Goal: Information Seeking & Learning: Learn about a topic

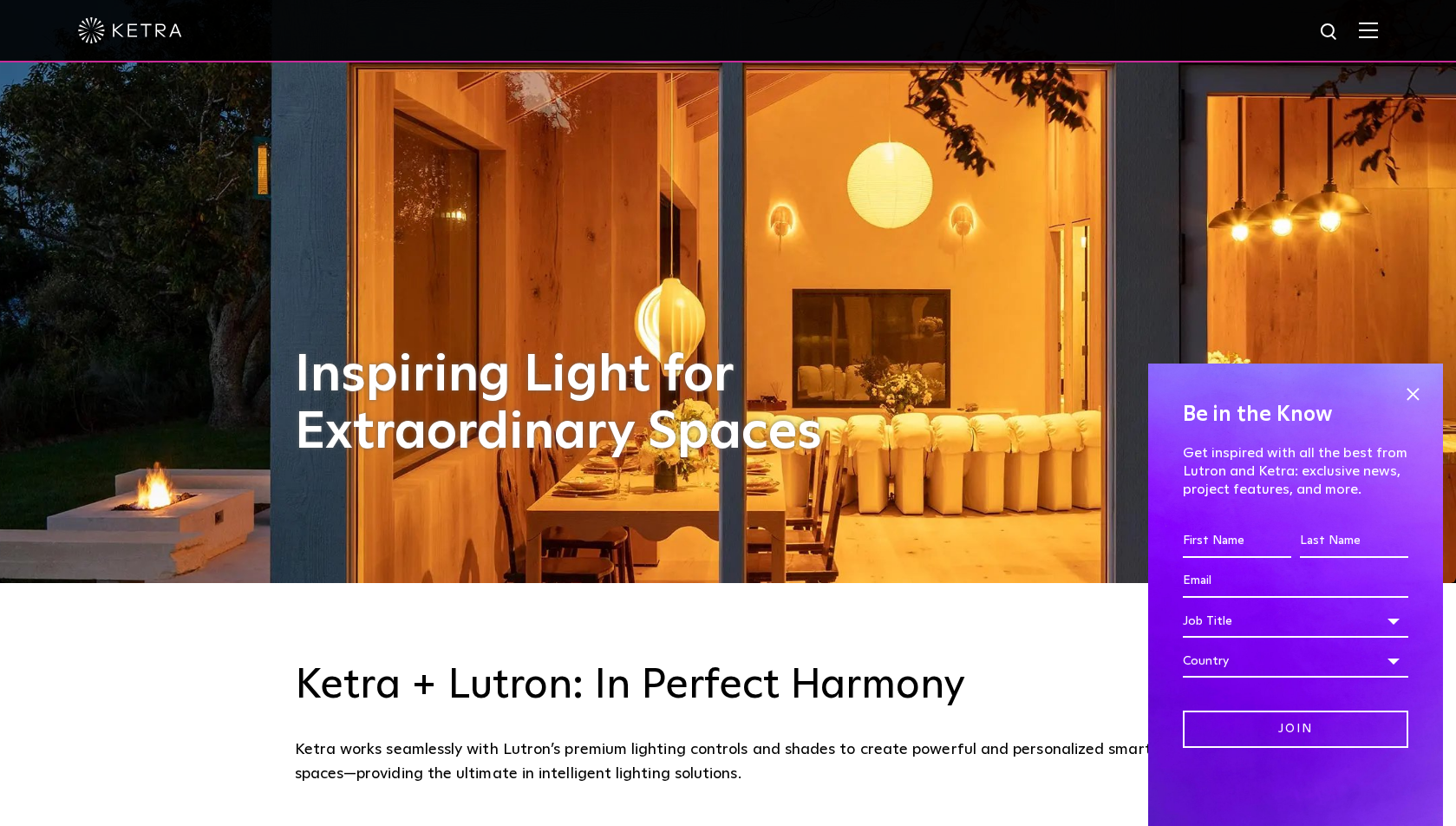
scroll to position [246, 0]
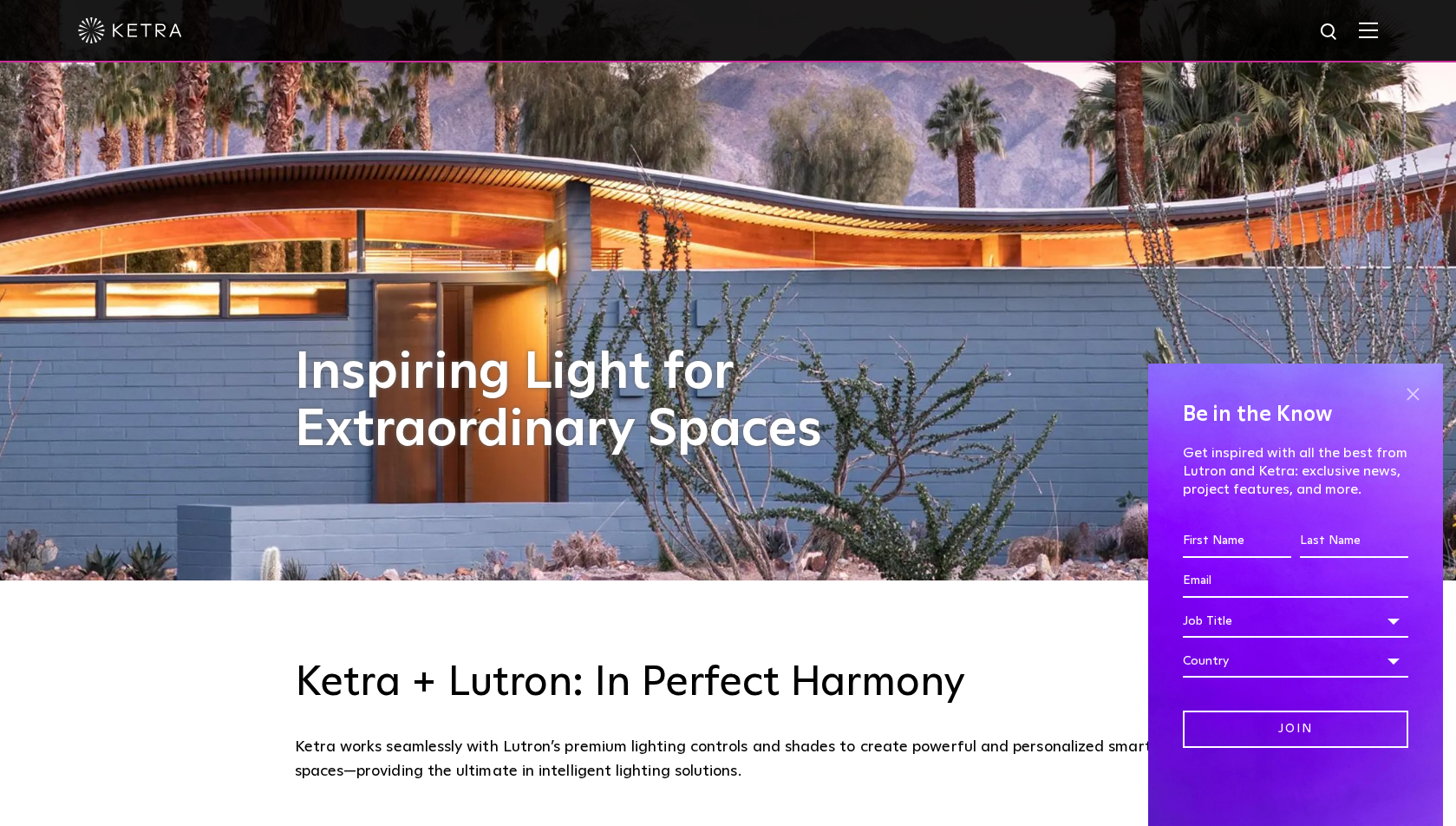
click at [1409, 396] on span at bounding box center [1412, 394] width 26 height 26
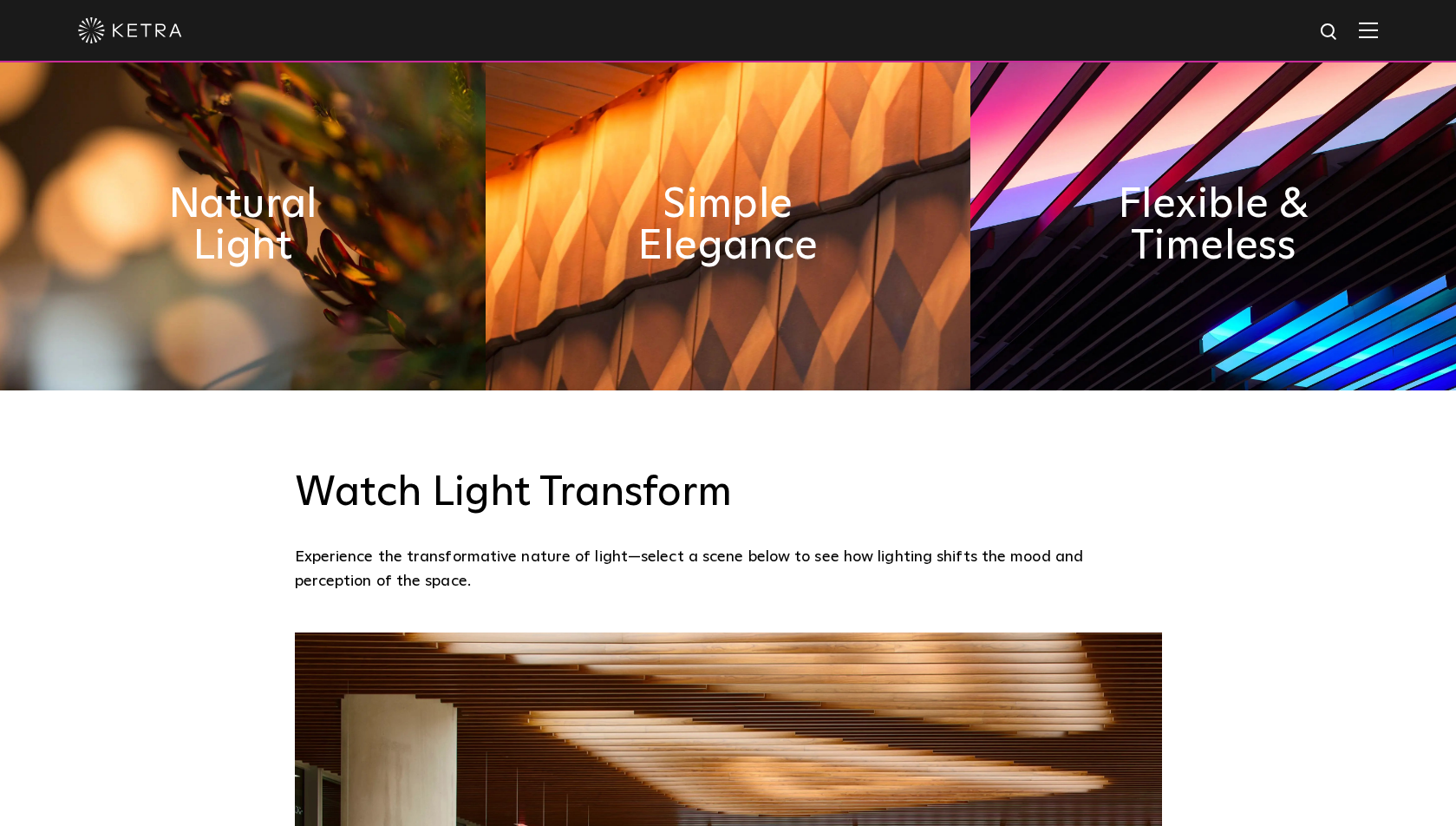
scroll to position [1190, 0]
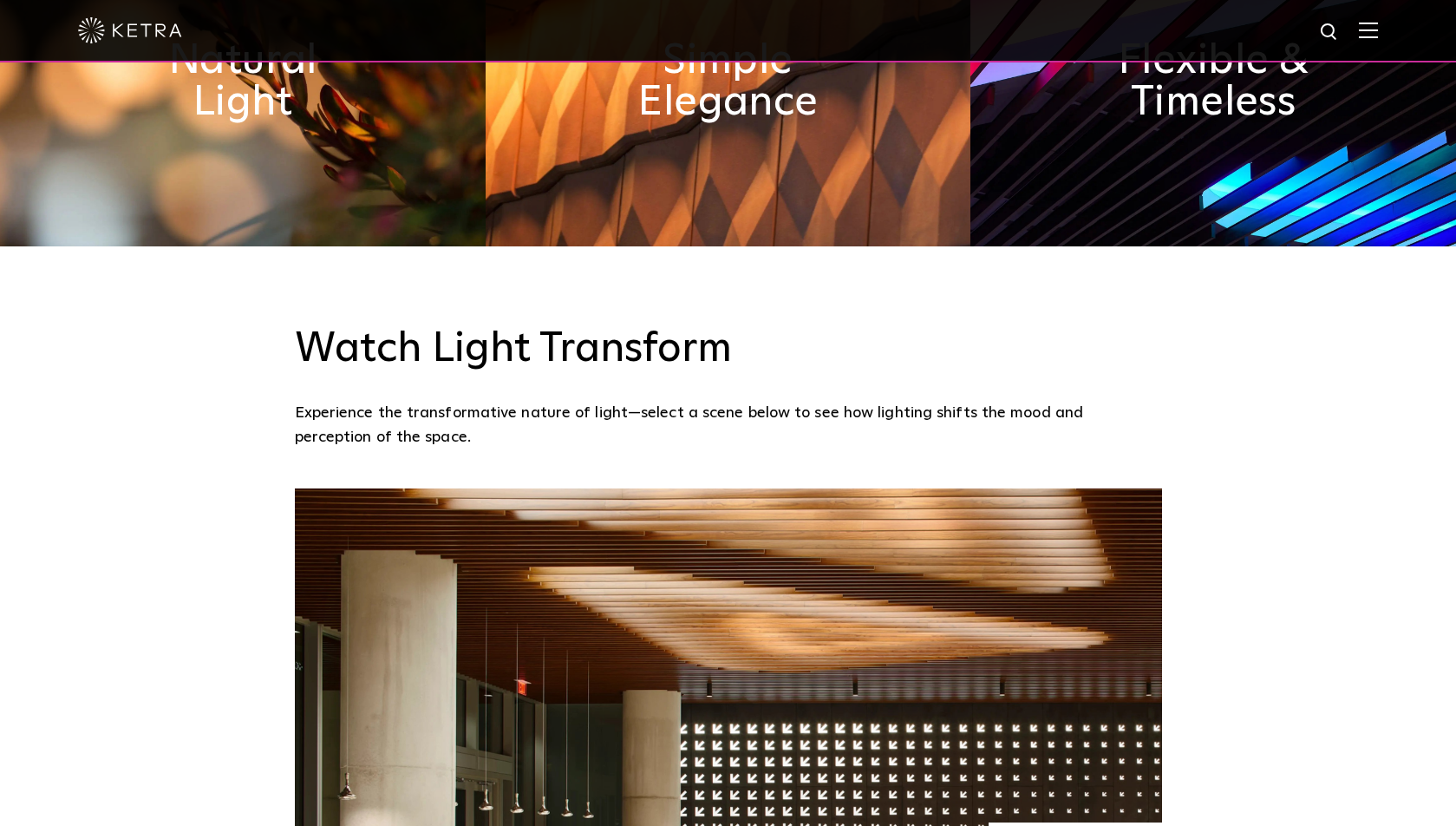
click at [1261, 123] on img at bounding box center [1213, 81] width 486 height 330
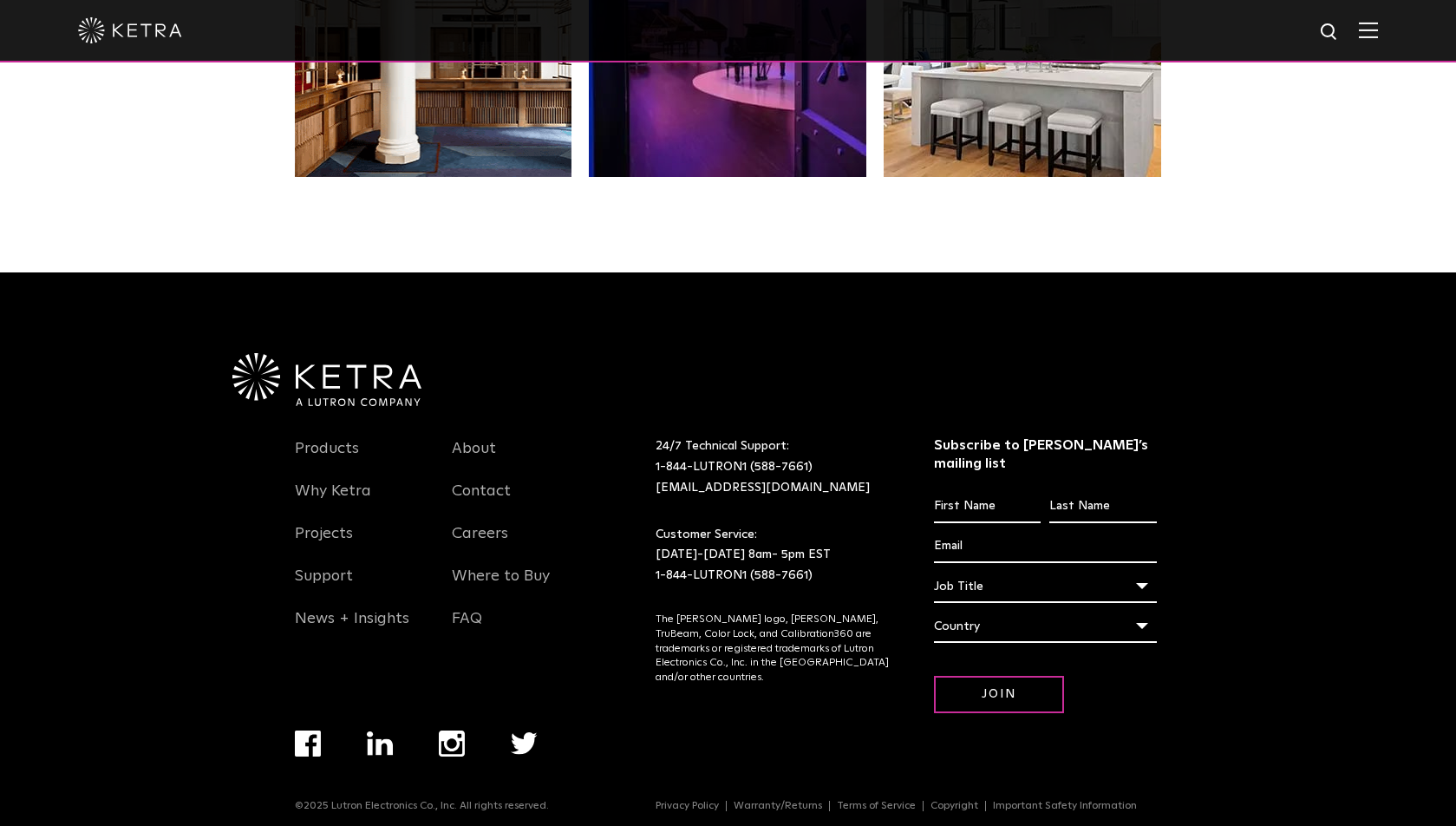
scroll to position [3641, 0]
click at [353, 487] on link "Why Ketra" at bounding box center [333, 502] width 77 height 40
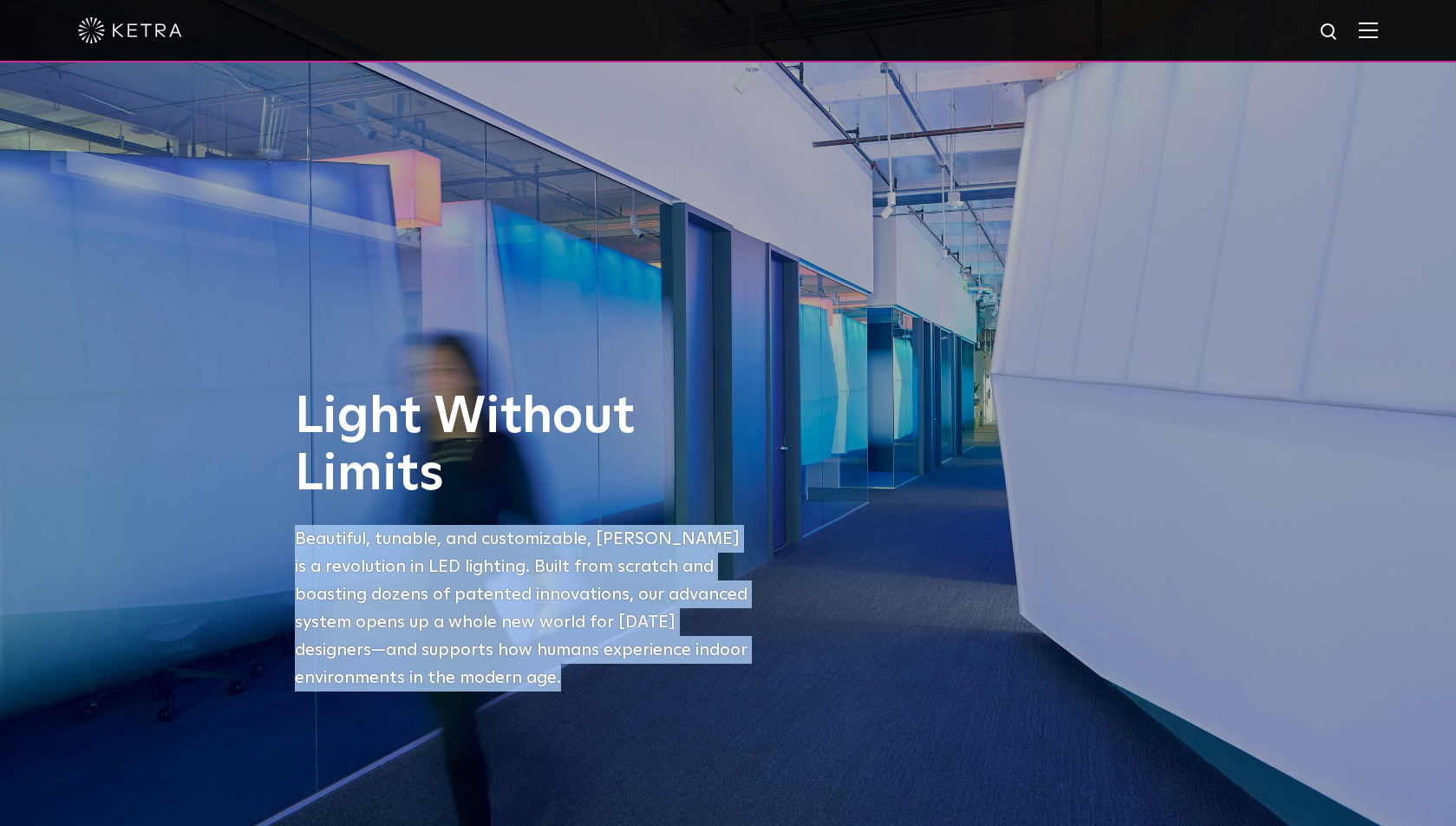
drag, startPoint x: 406, startPoint y: 678, endPoint x: 298, endPoint y: 547, distance: 169.8
click at [297, 547] on p "Beautiful, tunable, and customizable, Ketra is a revolution in LED lighting. Bu…" at bounding box center [525, 608] width 459 height 166
copy p "Beautiful, tunable, and customizable, Ketra is a revolution in LED lighting. Bu…"
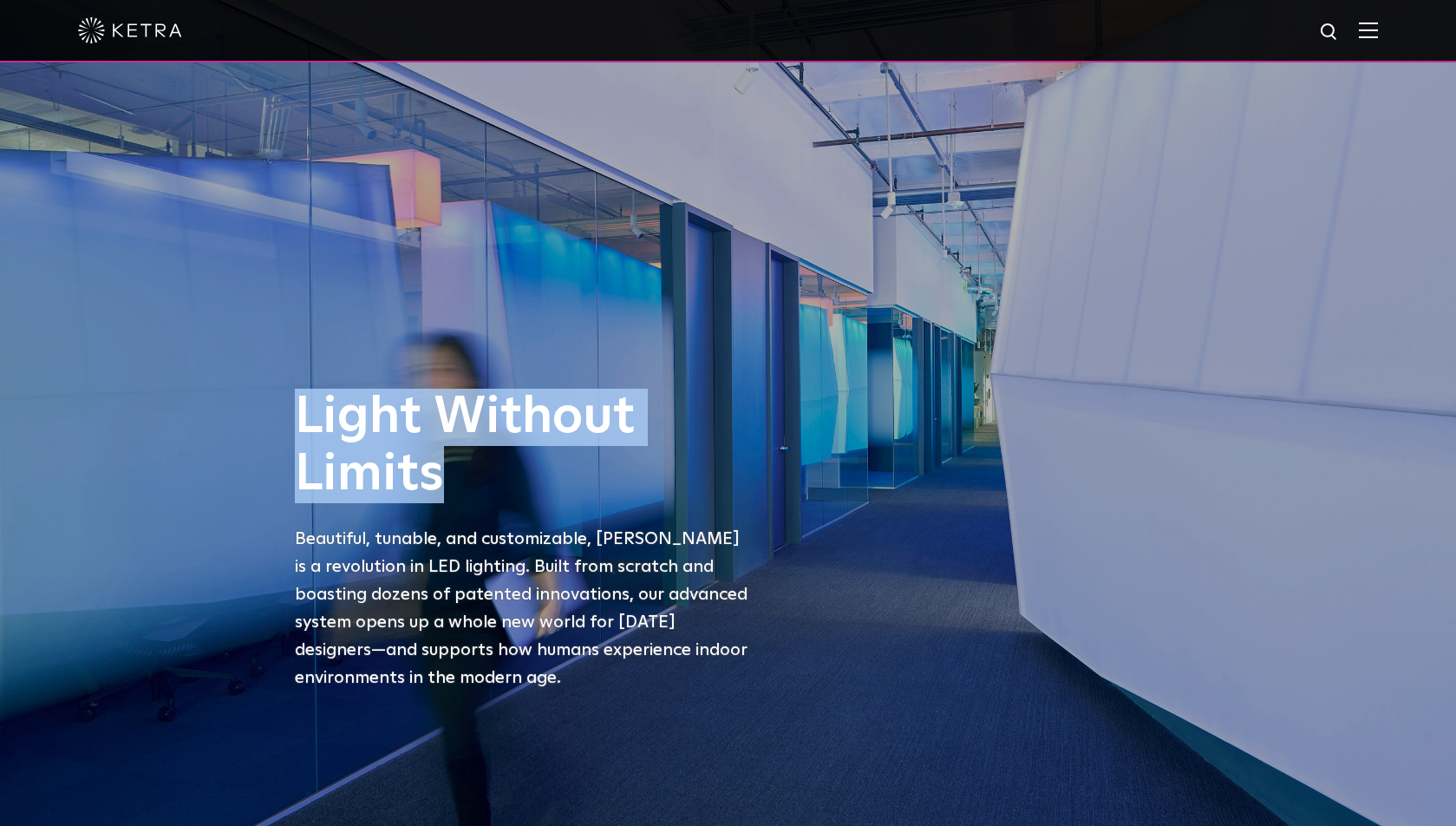
drag, startPoint x: 440, startPoint y: 491, endPoint x: 302, endPoint y: 421, distance: 154.7
click at [302, 421] on h1 "Light Without Limits" at bounding box center [525, 446] width 459 height 115
copy h1 "Light Without Limits"
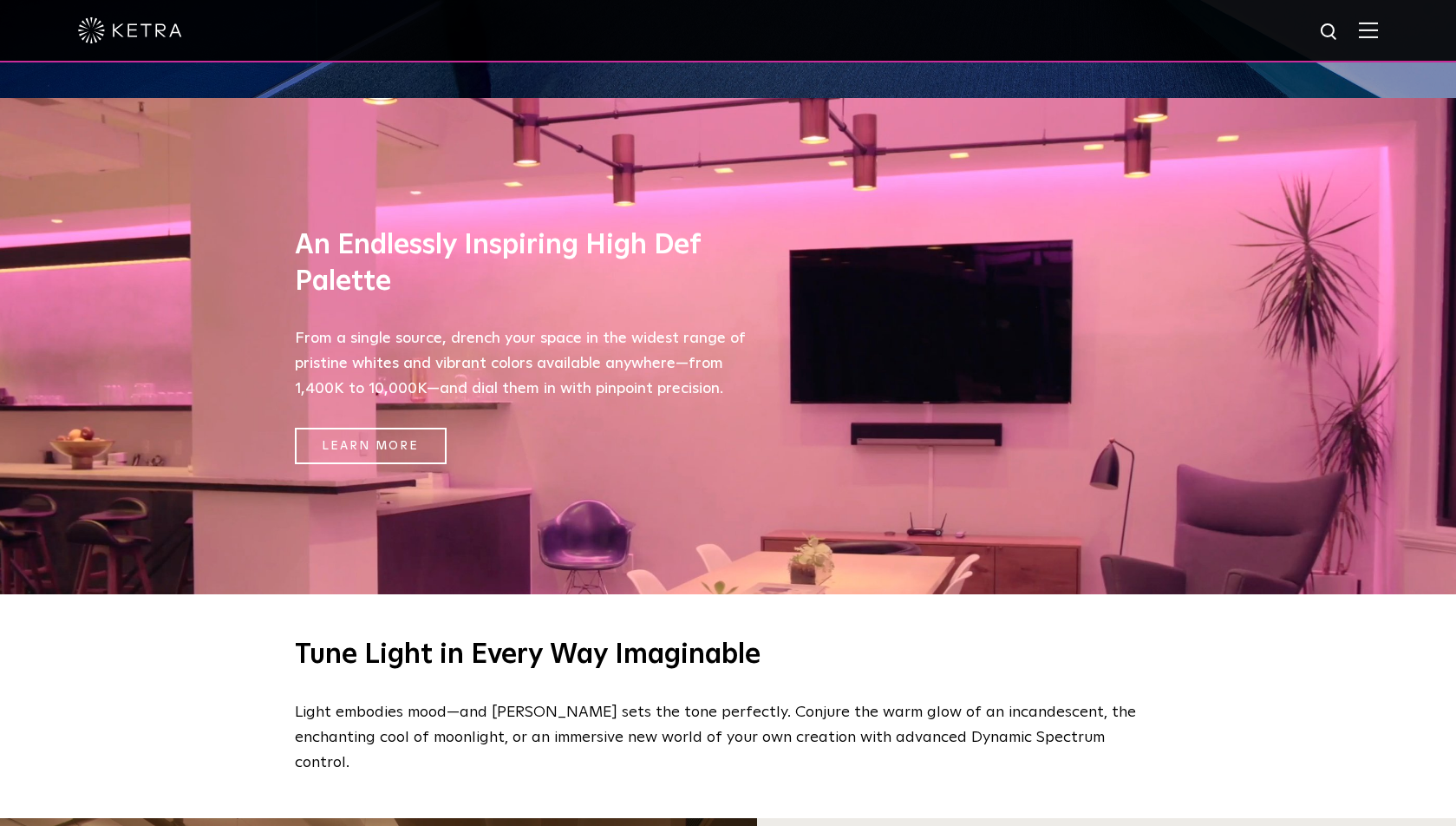
scroll to position [739, 0]
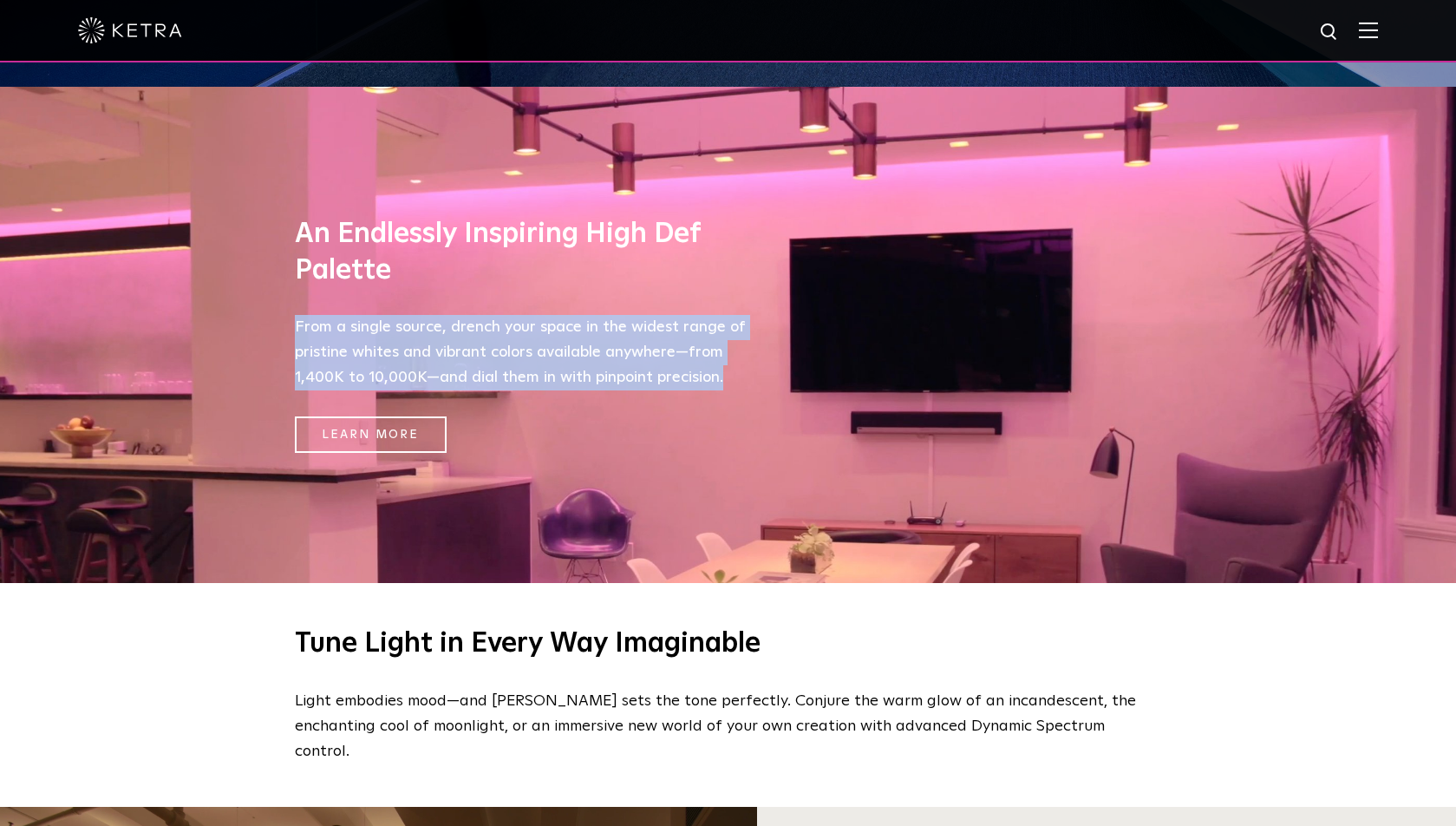
drag, startPoint x: 296, startPoint y: 321, endPoint x: 739, endPoint y: 373, distance: 446.0
click at [739, 373] on p "From a single source, drench your space in the widest range of pristine whites …" at bounding box center [520, 352] width 451 height 75
copy p "From a single source, drench your space in the widest range of pristine whites …"
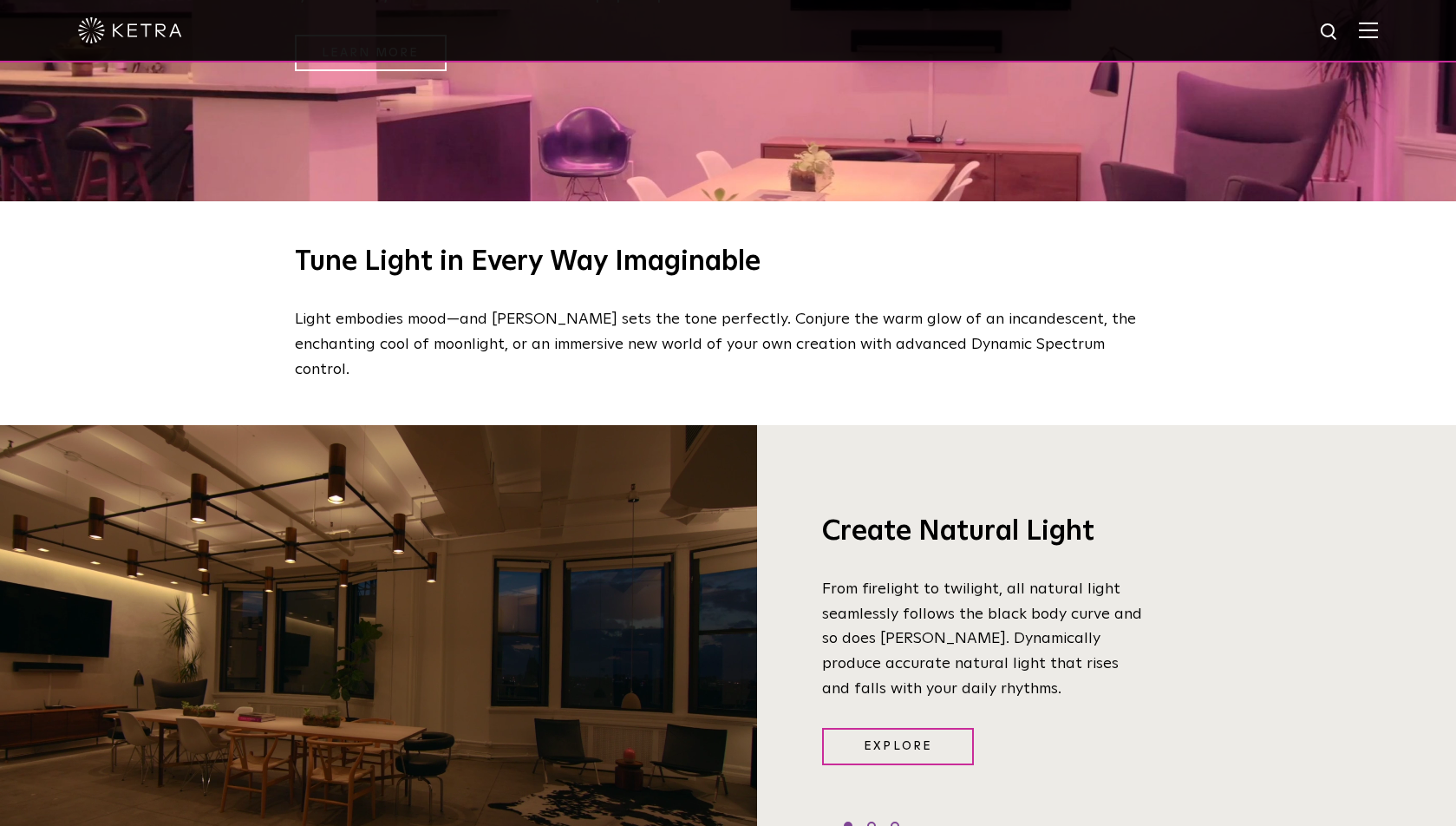
scroll to position [1156, 0]
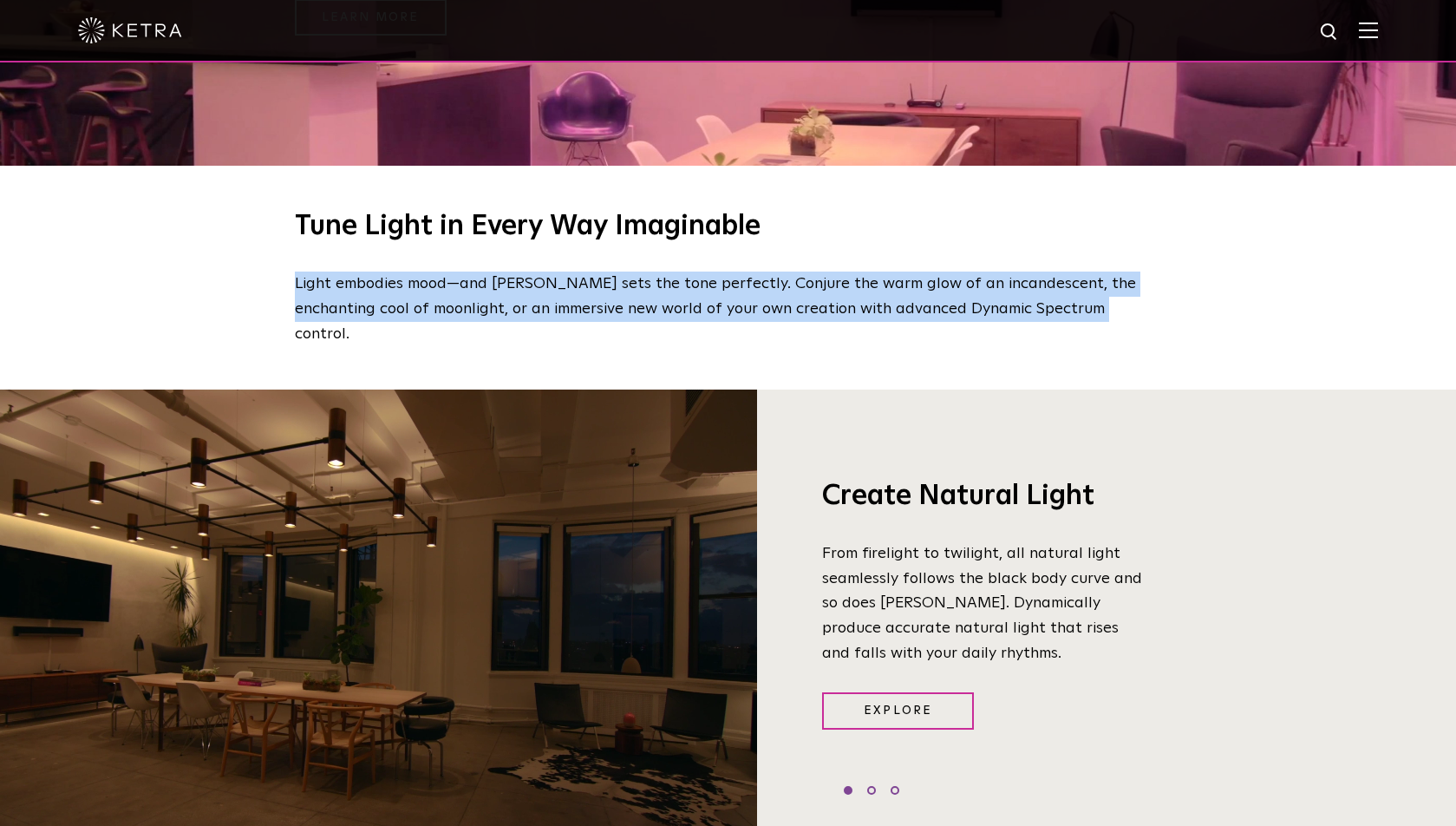
drag, startPoint x: 299, startPoint y: 278, endPoint x: 1055, endPoint y: 296, distance: 756.2
click at [1055, 296] on p "Light embodies mood—and Ketra sets the tone perfectly. Conjure the warm glow of…" at bounding box center [724, 309] width 858 height 75
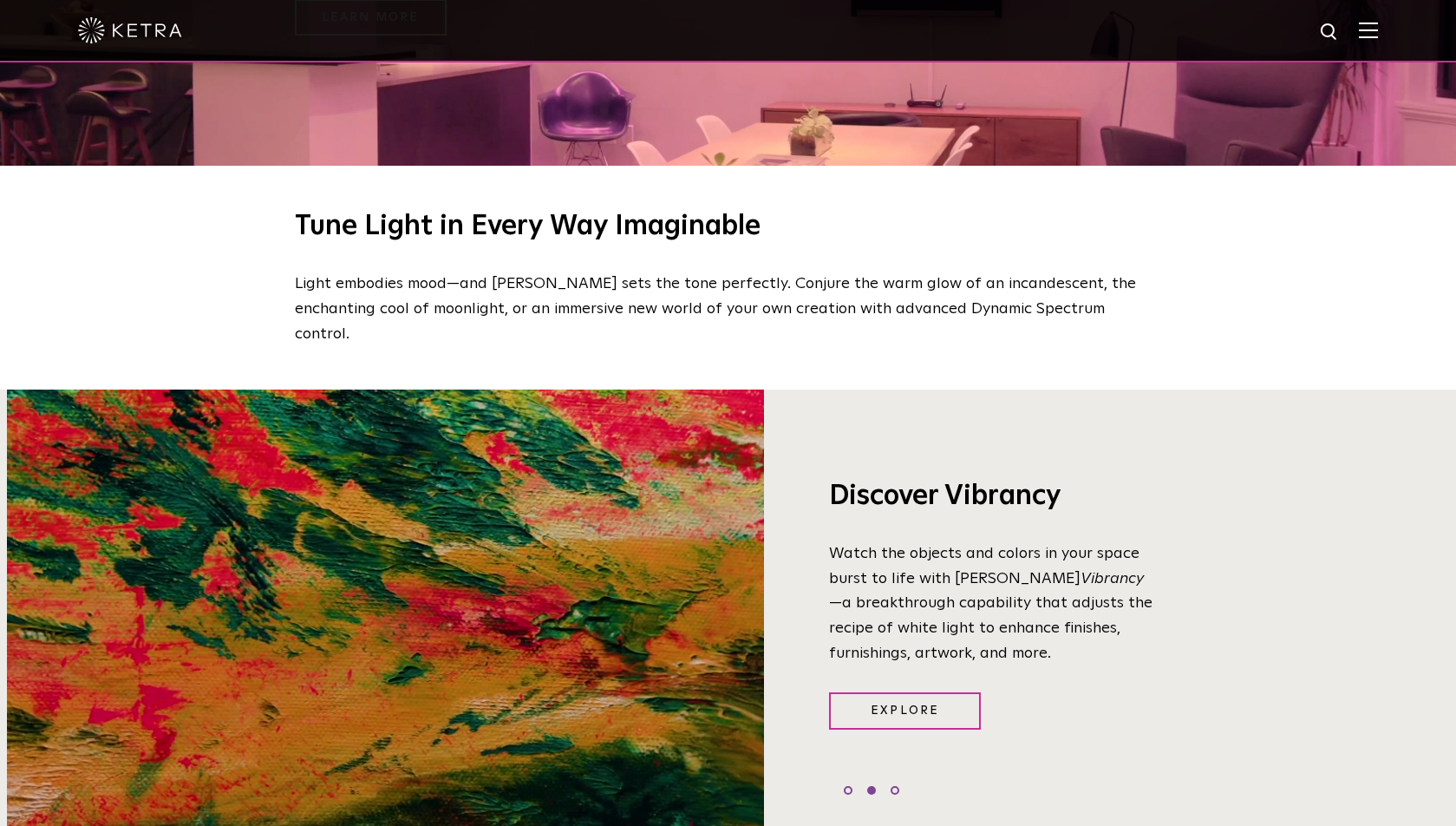
drag, startPoint x: 824, startPoint y: 520, endPoint x: 815, endPoint y: 576, distance: 56.7
click at [828, 575] on p "Watch the objects and colors in your space burst to life with Ketra Vibrancy —a…" at bounding box center [991, 604] width 325 height 125
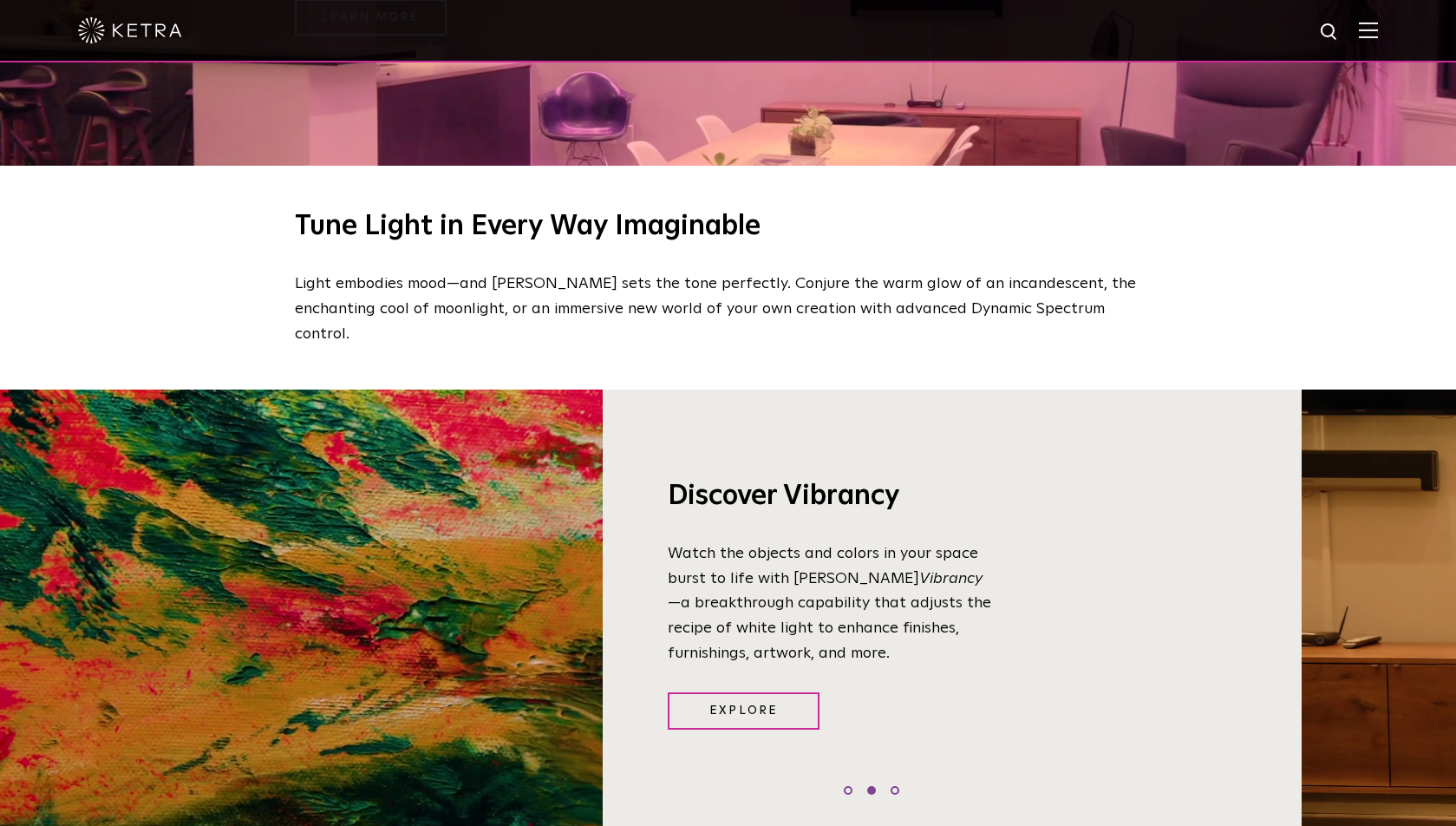
drag, startPoint x: 1003, startPoint y: 591, endPoint x: 900, endPoint y: 511, distance: 130.4
click at [899, 509] on div "Discover Vibrancy Watch the objects and colors in your space burst to life with…" at bounding box center [804, 625] width 403 height 466
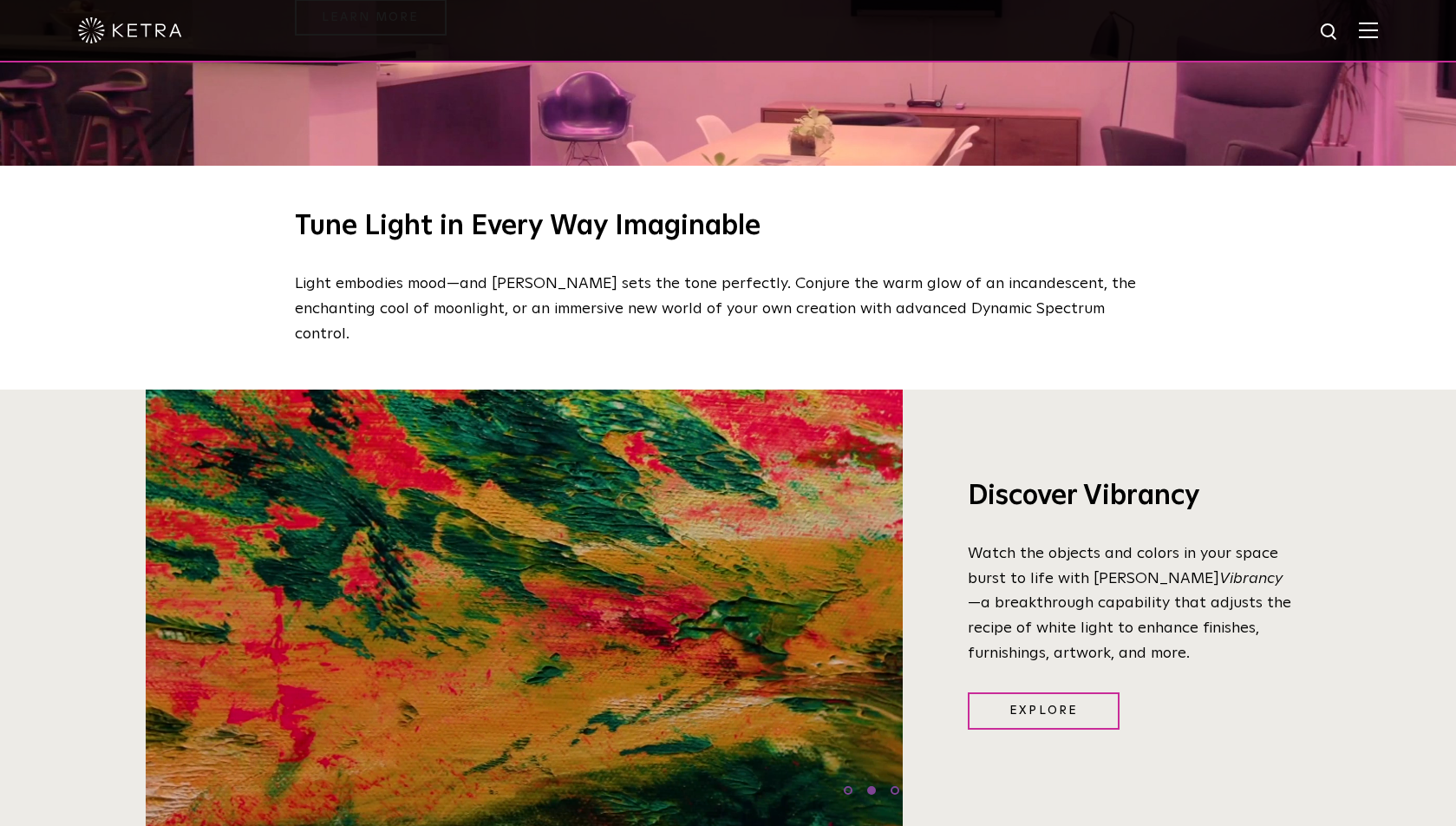
drag, startPoint x: 827, startPoint y: 464, endPoint x: 946, endPoint y: 550, distance: 146.8
click at [946, 550] on div "Discover Vibrancy Watch the objects and colors in your space burst to life with…" at bounding box center [1104, 625] width 403 height 466
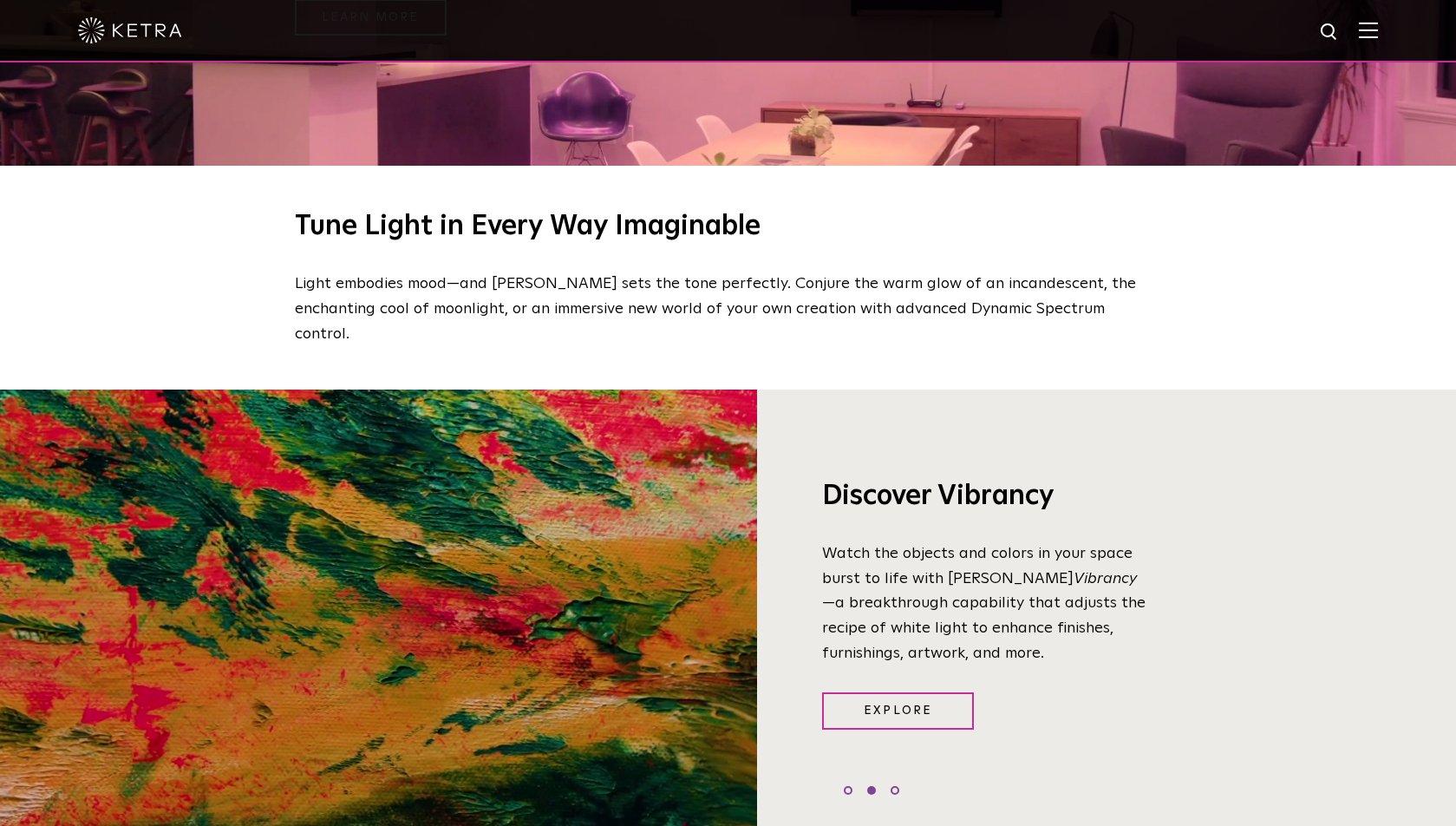
click at [969, 550] on p "Watch the objects and colors in your space burst to life with Ketra Vibrancy —a…" at bounding box center [984, 604] width 325 height 125
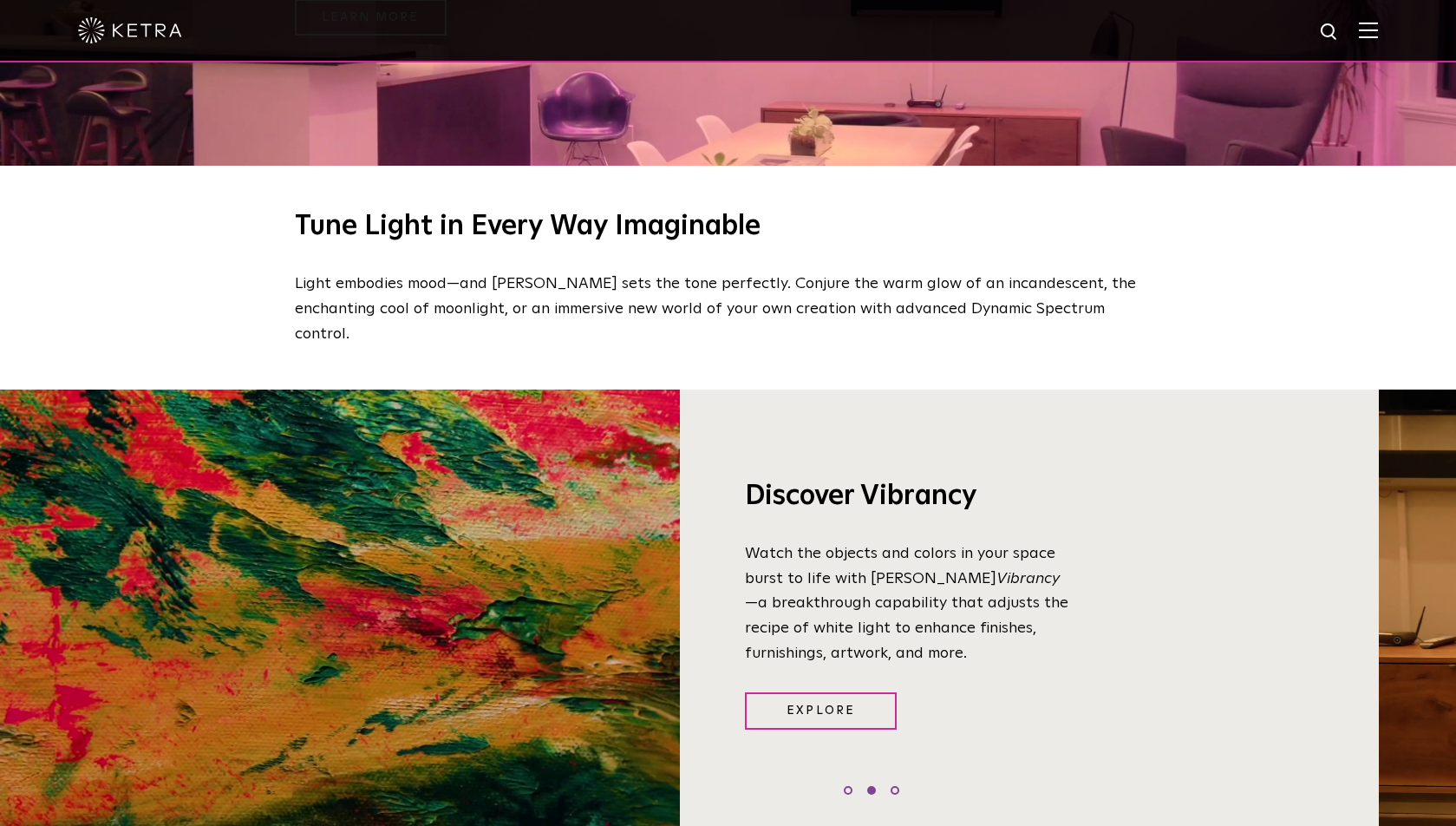
drag, startPoint x: 1054, startPoint y: 624, endPoint x: 983, endPoint y: 608, distance: 72.8
click at [983, 608] on p "Watch the objects and colors in your space burst to life with Ketra Vibrancy —a…" at bounding box center [907, 604] width 325 height 125
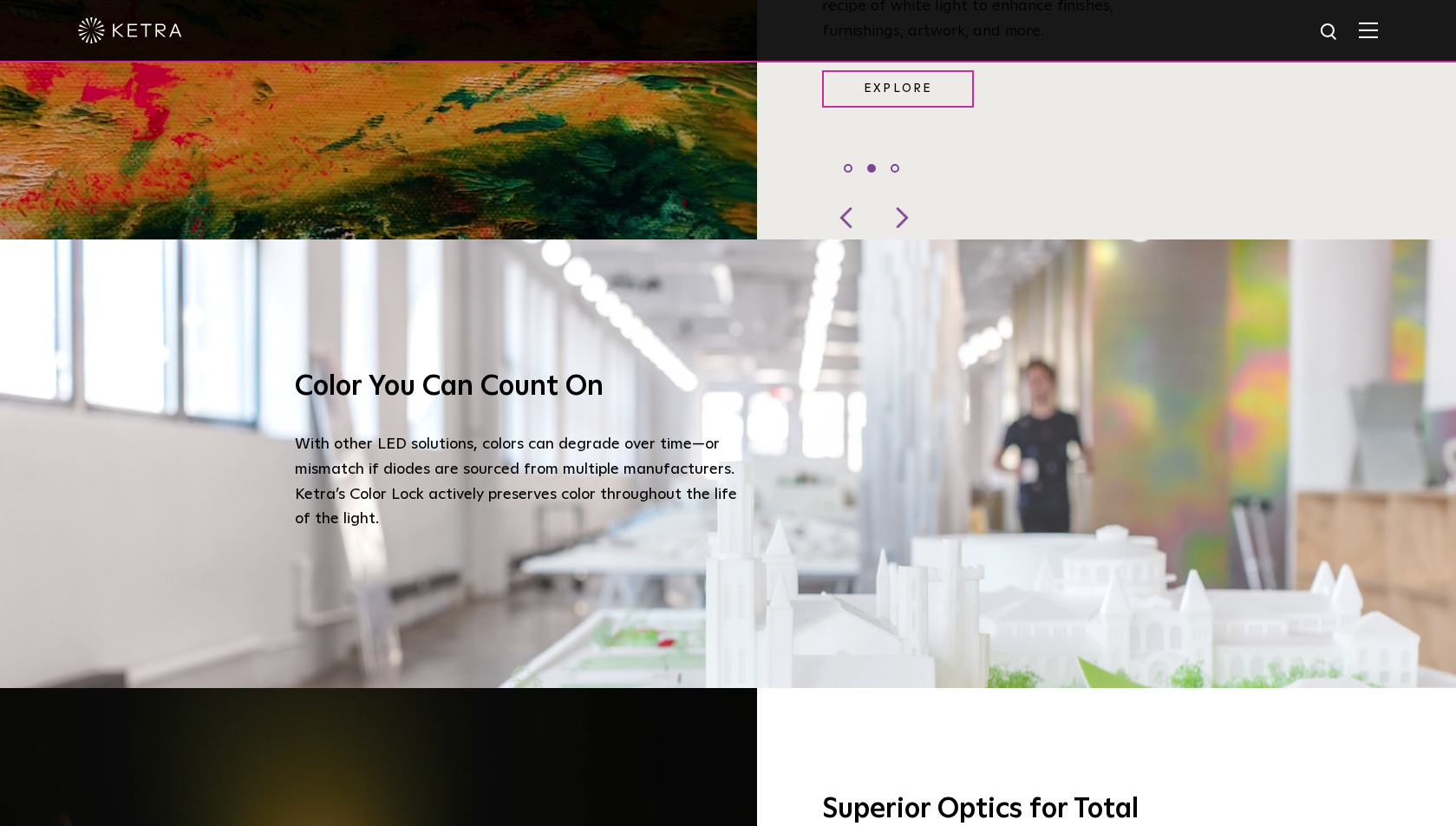
scroll to position [1780, 0]
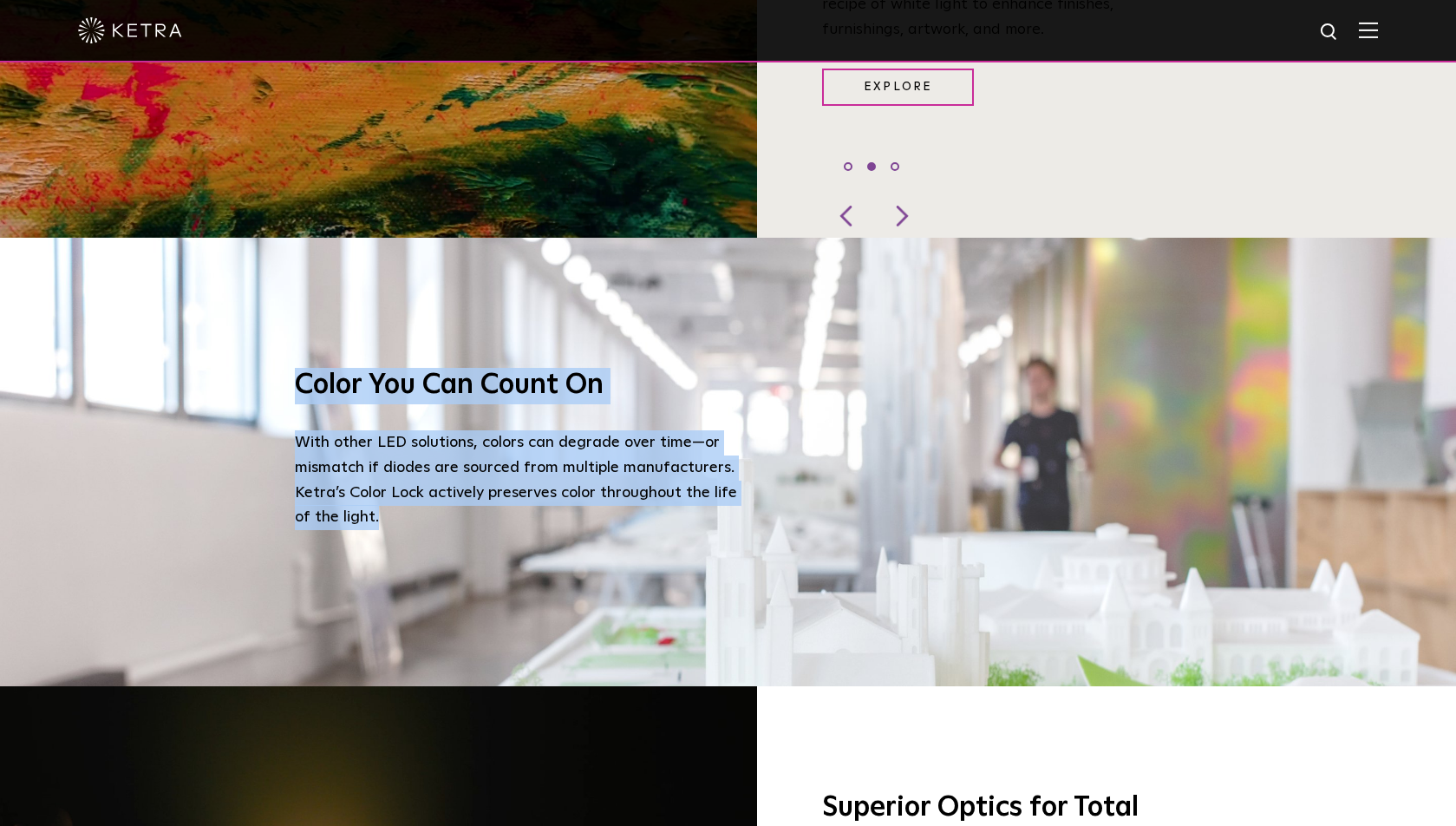
drag, startPoint x: 297, startPoint y: 354, endPoint x: 390, endPoint y: 480, distance: 156.6
click at [391, 481] on div "Color You Can Count On With other LED solutions, colors can degrade over time—o…" at bounding box center [520, 449] width 451 height 163
copy div "Color You Can Count On With other LED solutions, colors can degrade over time—o…"
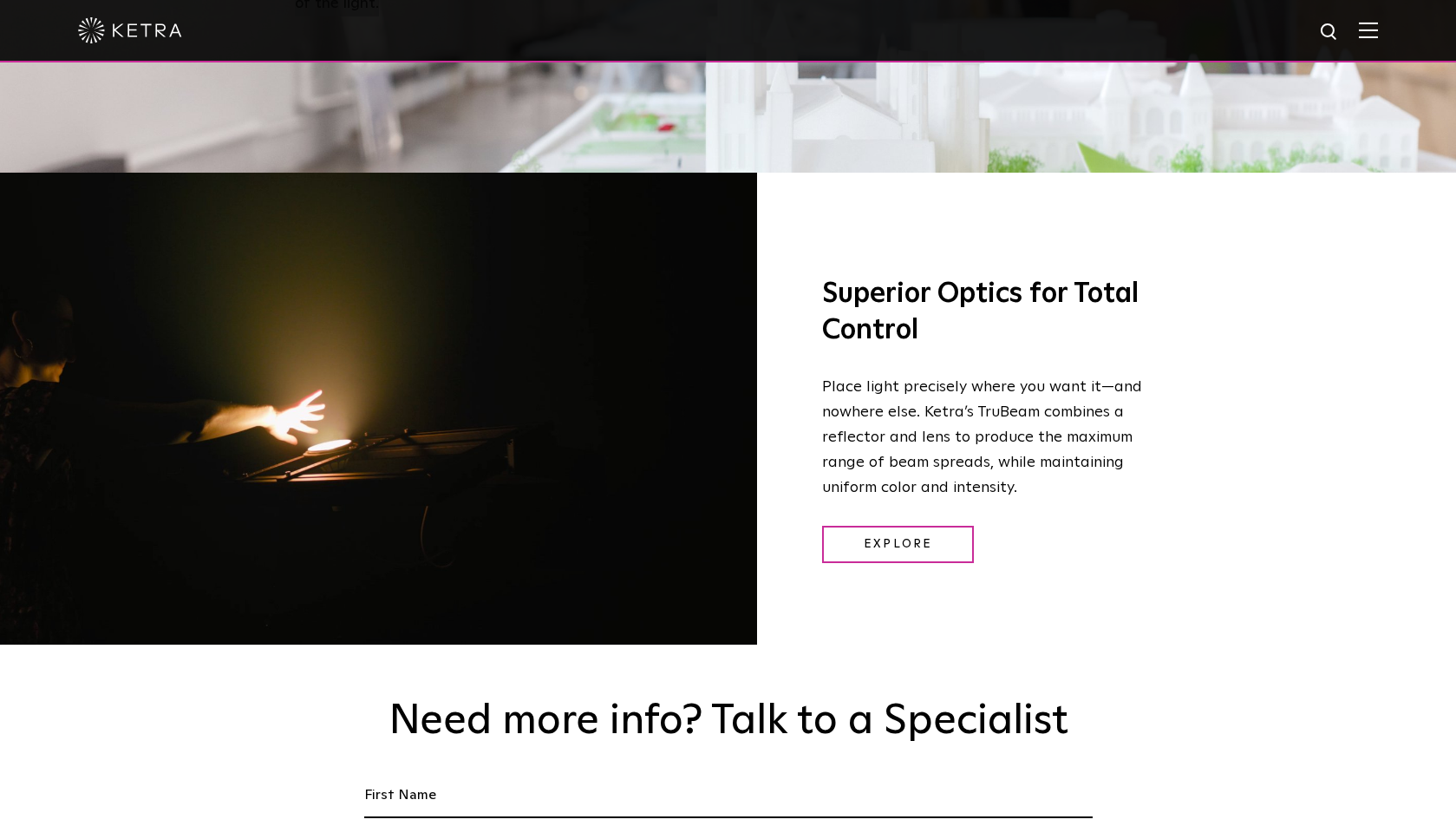
scroll to position [2297, 0]
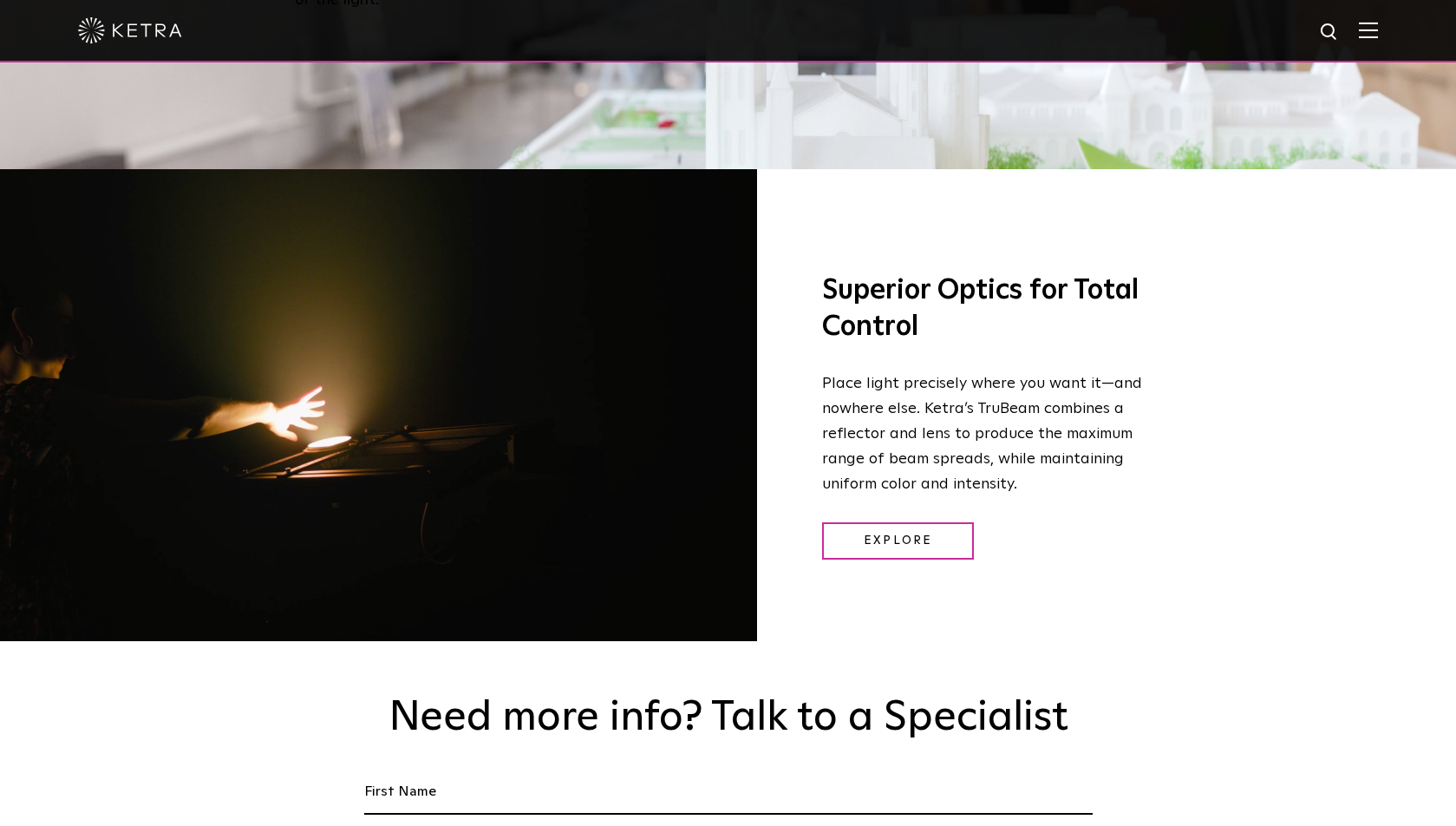
drag, startPoint x: 856, startPoint y: 267, endPoint x: 851, endPoint y: 259, distance: 9.4
click at [855, 273] on h3 "Superior Optics for Total Control" at bounding box center [984, 308] width 325 height 72
drag, startPoint x: 826, startPoint y: 253, endPoint x: 1004, endPoint y: 392, distance: 225.8
click at [1005, 392] on div "Superior Optics for Total Control Place light precisely where you want it—and n…" at bounding box center [958, 416] width 403 height 494
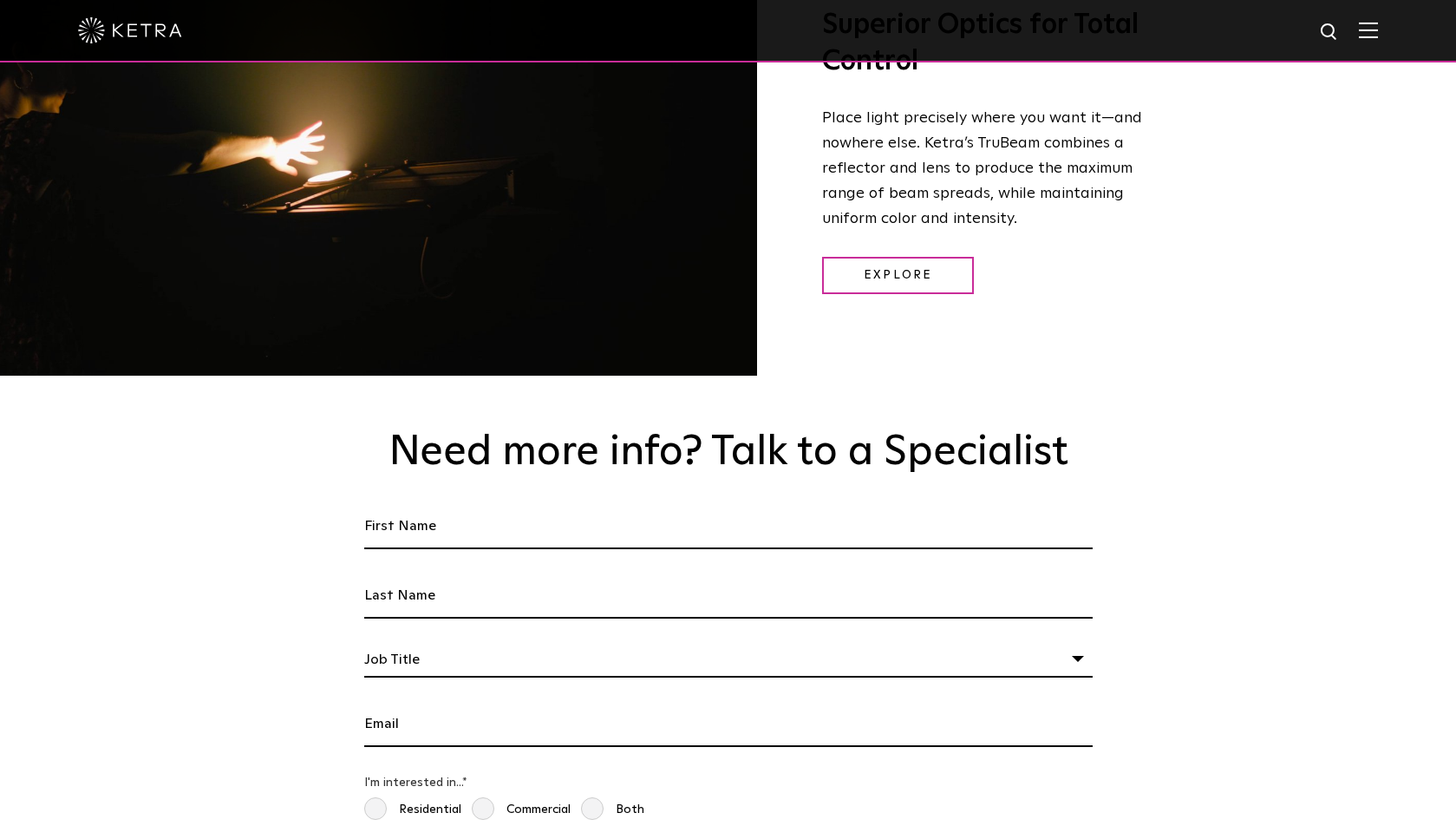
scroll to position [2594, 0]
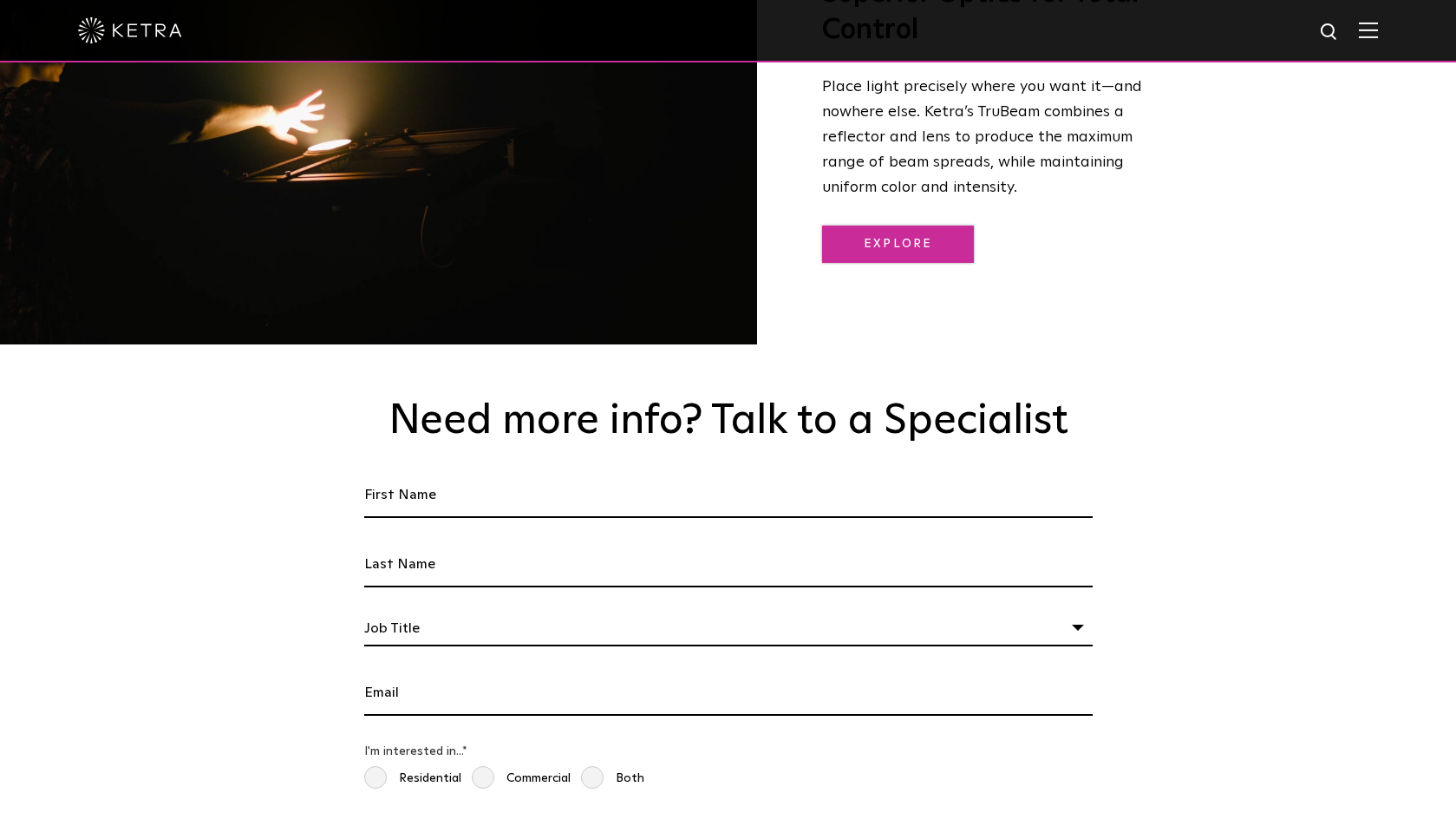
click at [902, 225] on link "Explore" at bounding box center [898, 244] width 151 height 37
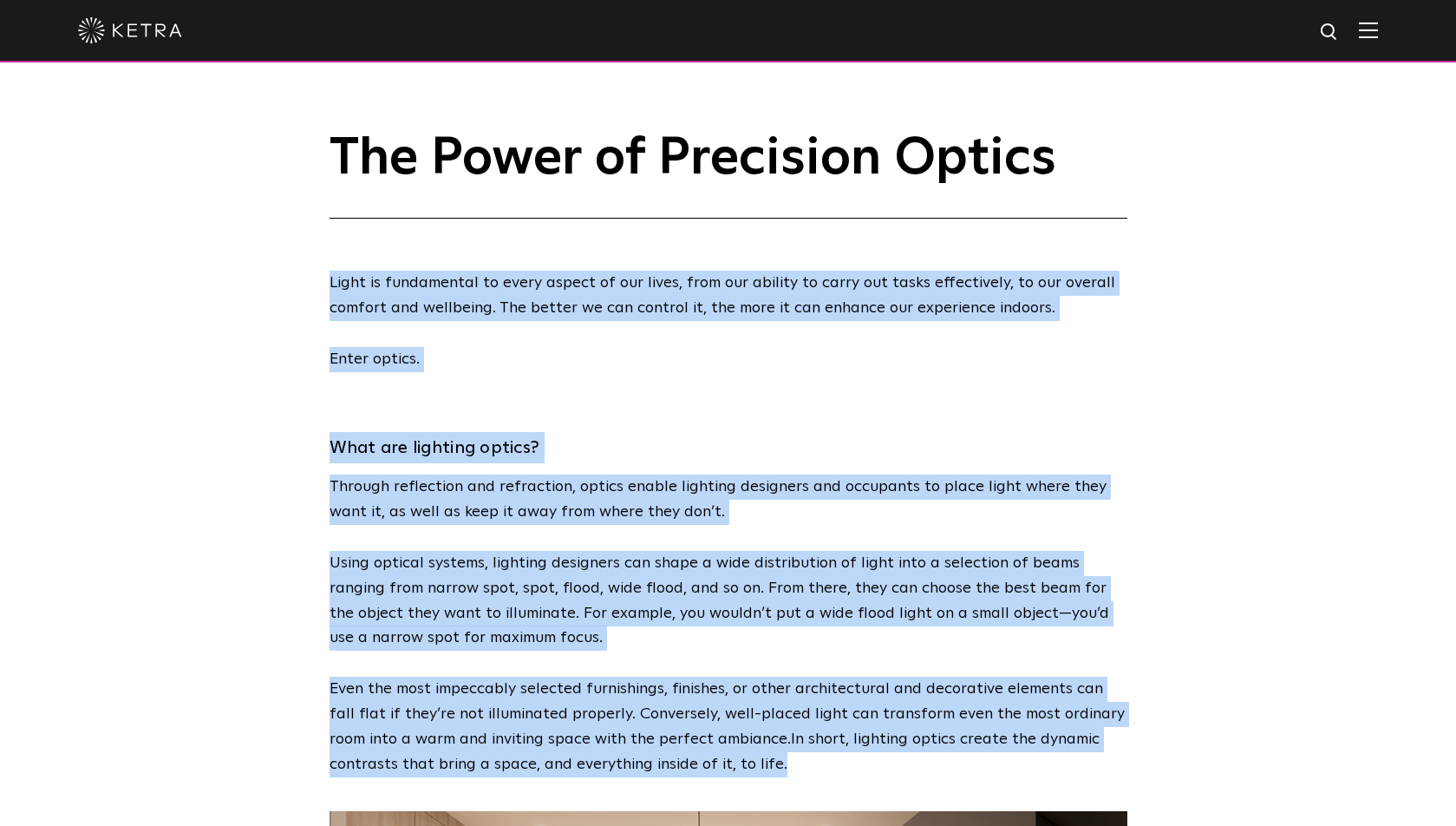
drag, startPoint x: 332, startPoint y: 281, endPoint x: 741, endPoint y: 753, distance: 624.6
copy span "Lorem ip dolorsitame co adipi elitse do eiu tempo, inci utl etdolor ma aliqu en…"
